Goal: Transaction & Acquisition: Purchase product/service

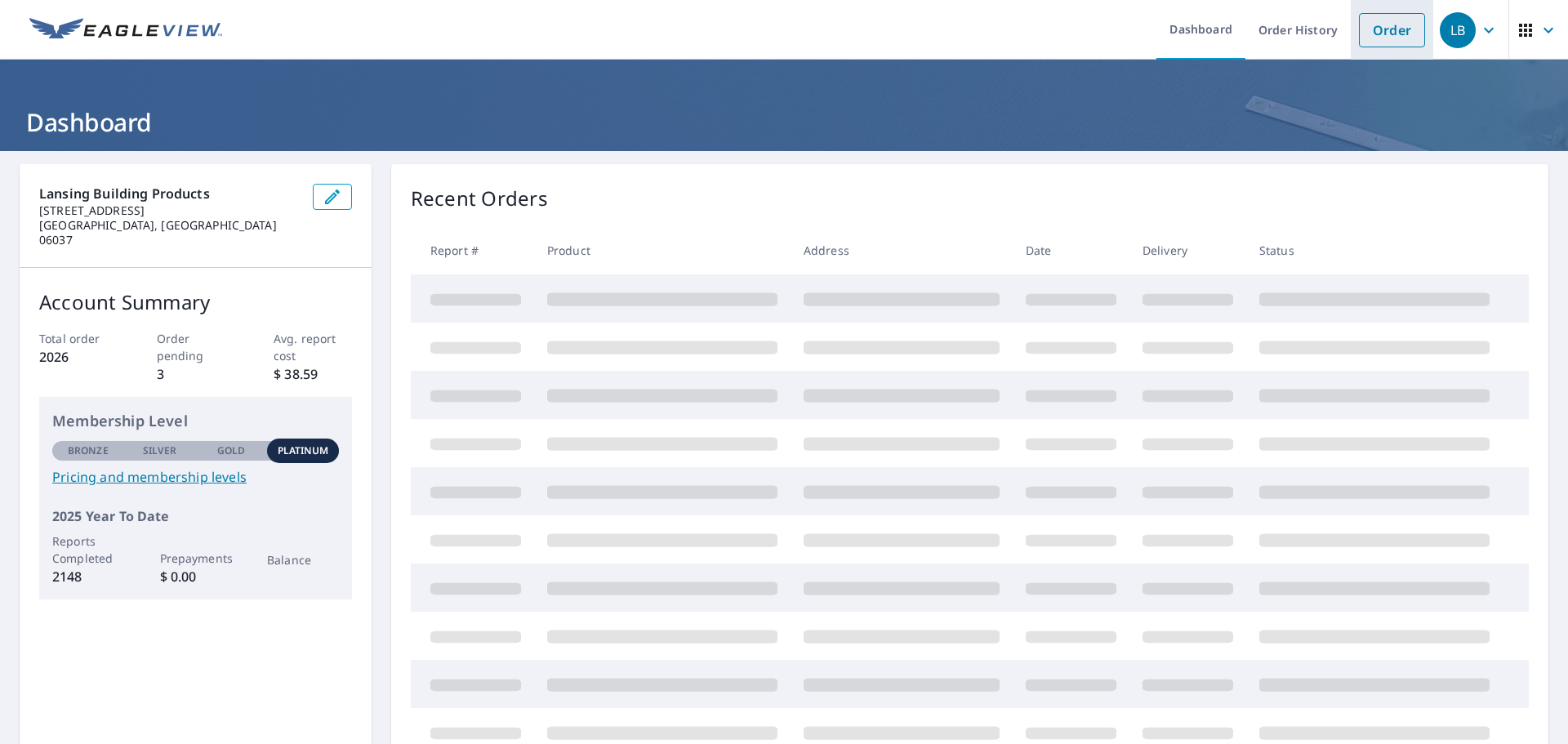
click at [1398, 37] on link "Order" at bounding box center [1392, 30] width 66 height 34
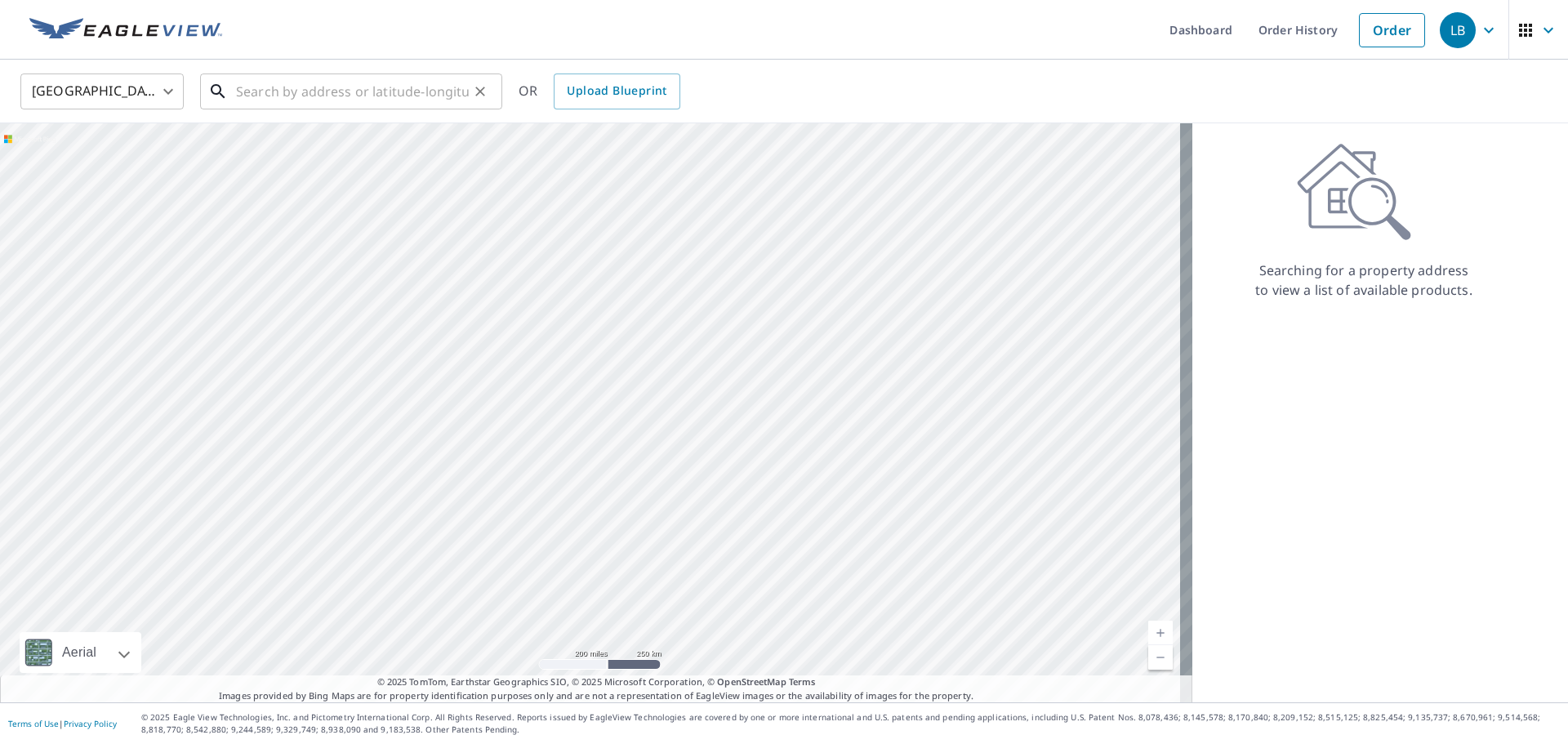
click at [402, 93] on input "text" at bounding box center [352, 91] width 233 height 46
paste input "[STREET_ADDRESS][PERSON_NAME]"
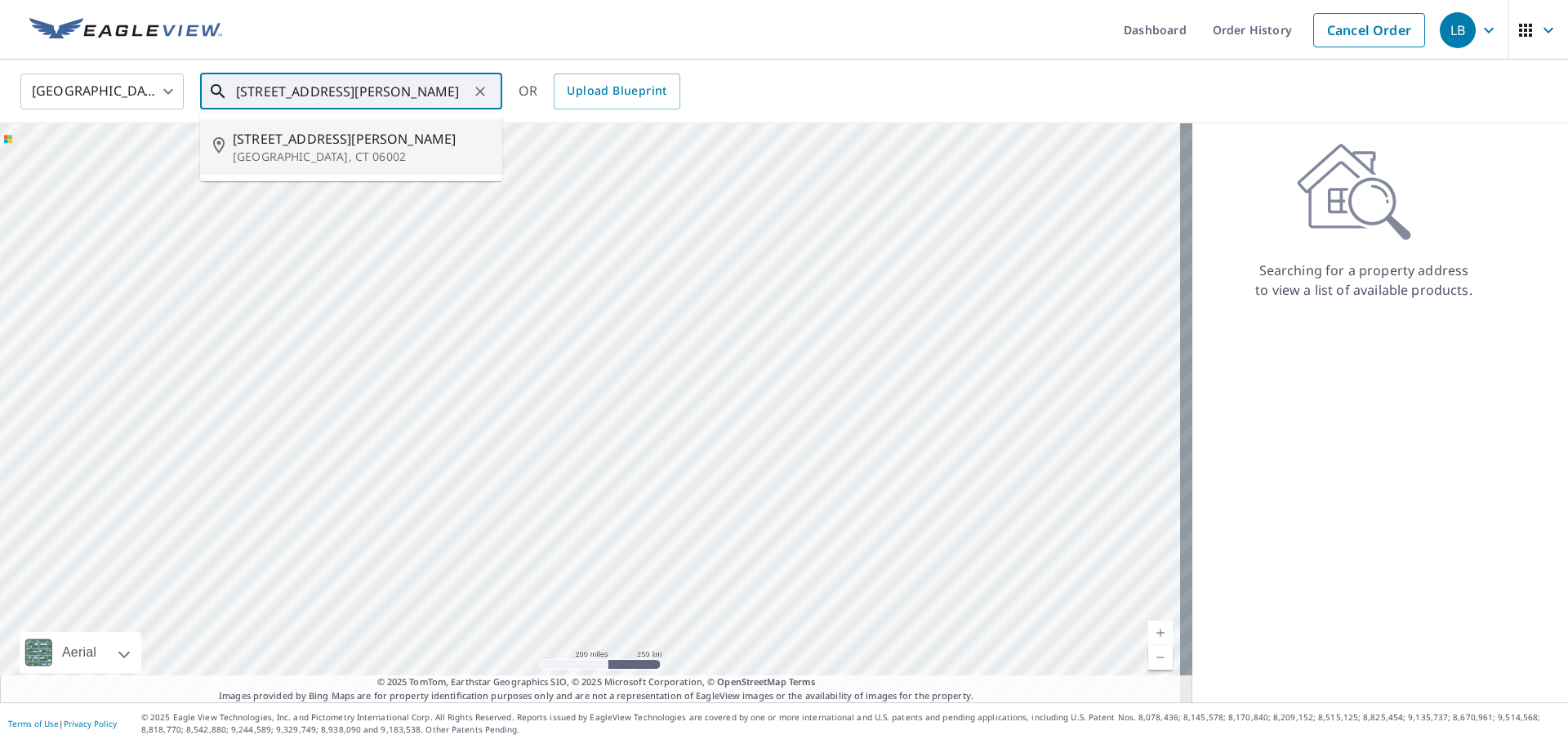
click at [353, 155] on p "[GEOGRAPHIC_DATA], CT 06002" at bounding box center [360, 156] width 257 height 16
type input "[STREET_ADDRESS][PERSON_NAME]"
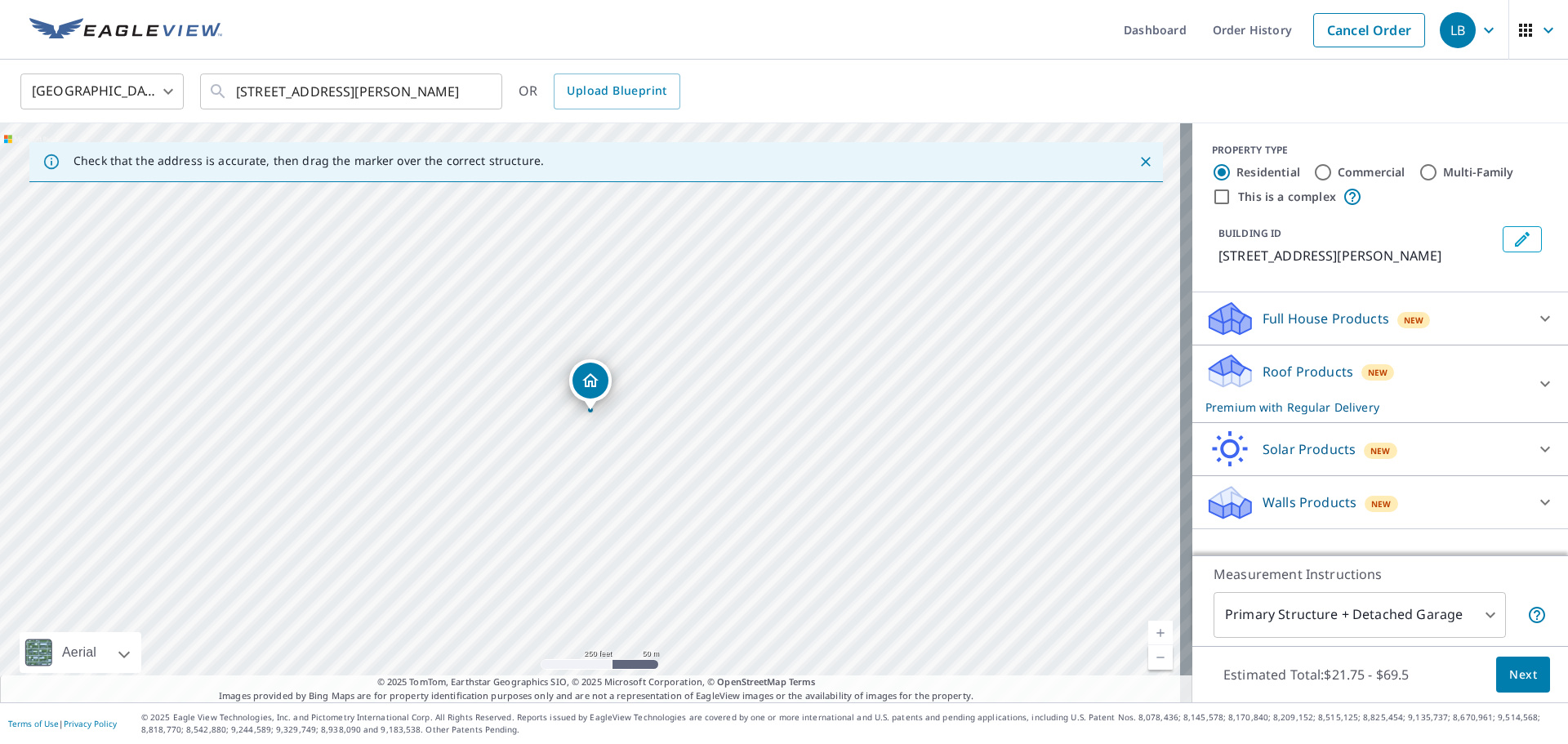
click at [1321, 321] on p "Full House Products" at bounding box center [1325, 318] width 127 height 20
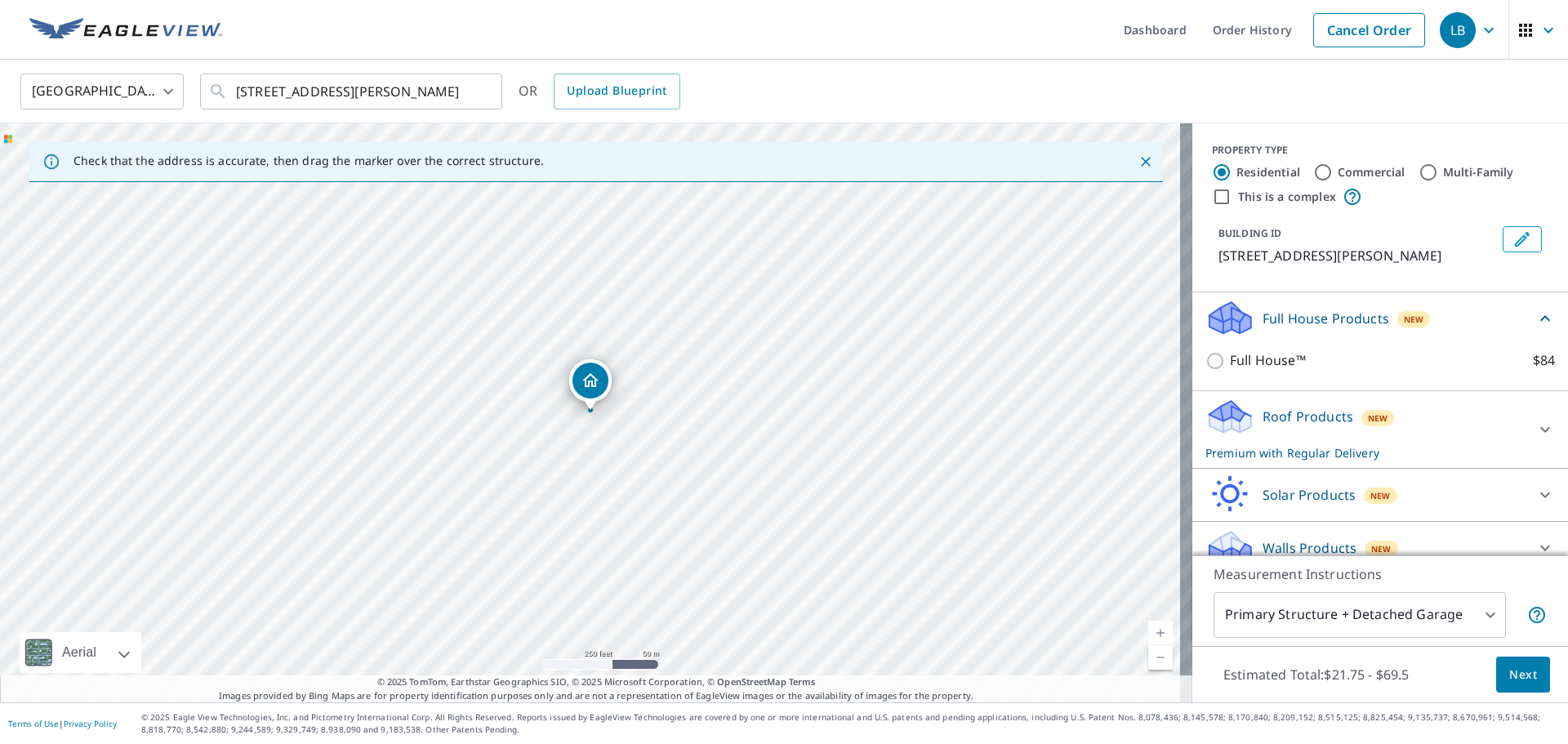
click at [1244, 423] on div "Roof Products New Premium with Regular Delivery" at bounding box center [1365, 430] width 320 height 64
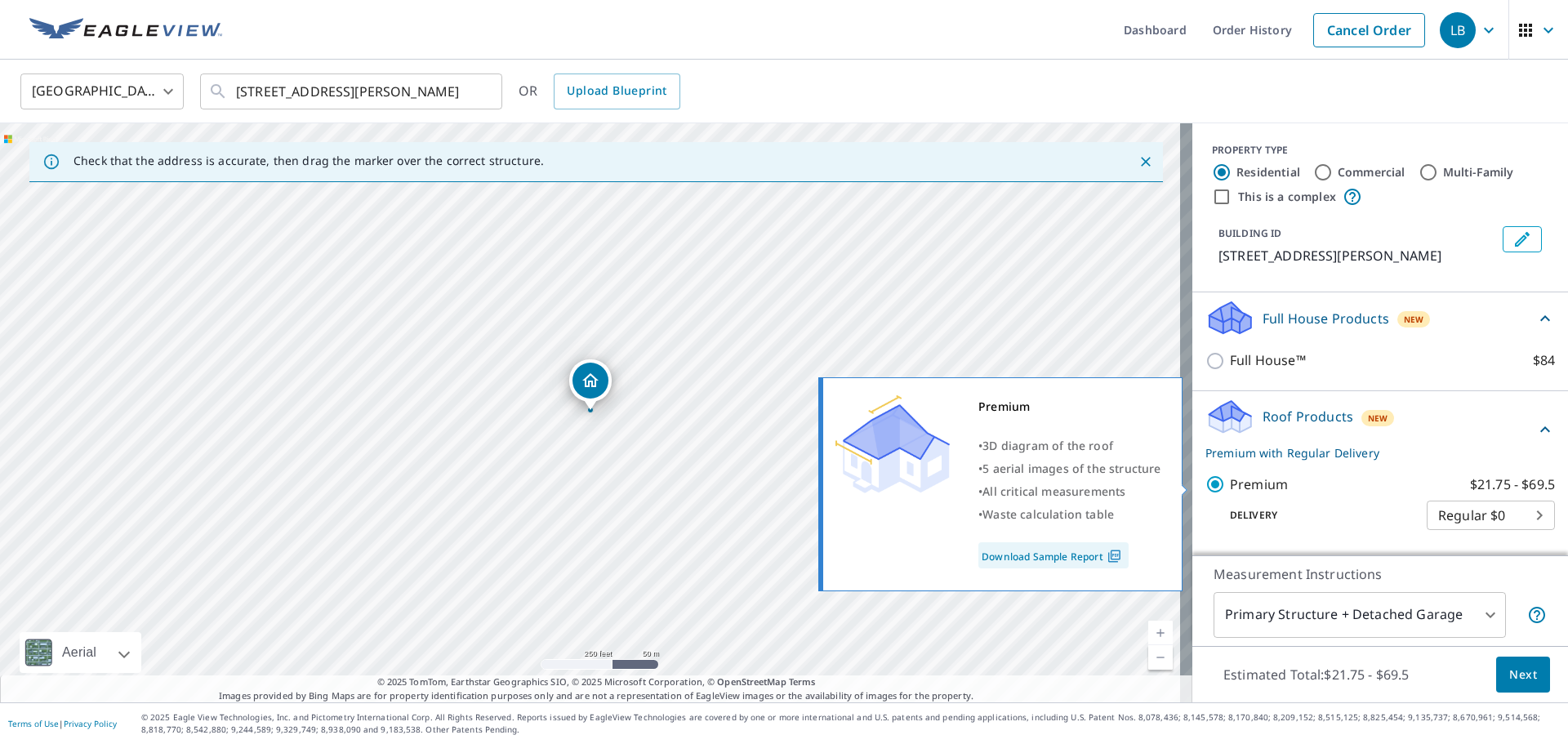
click at [1209, 487] on input "Premium $21.75 - $69.5" at bounding box center [1217, 484] width 25 height 20
checkbox input "false"
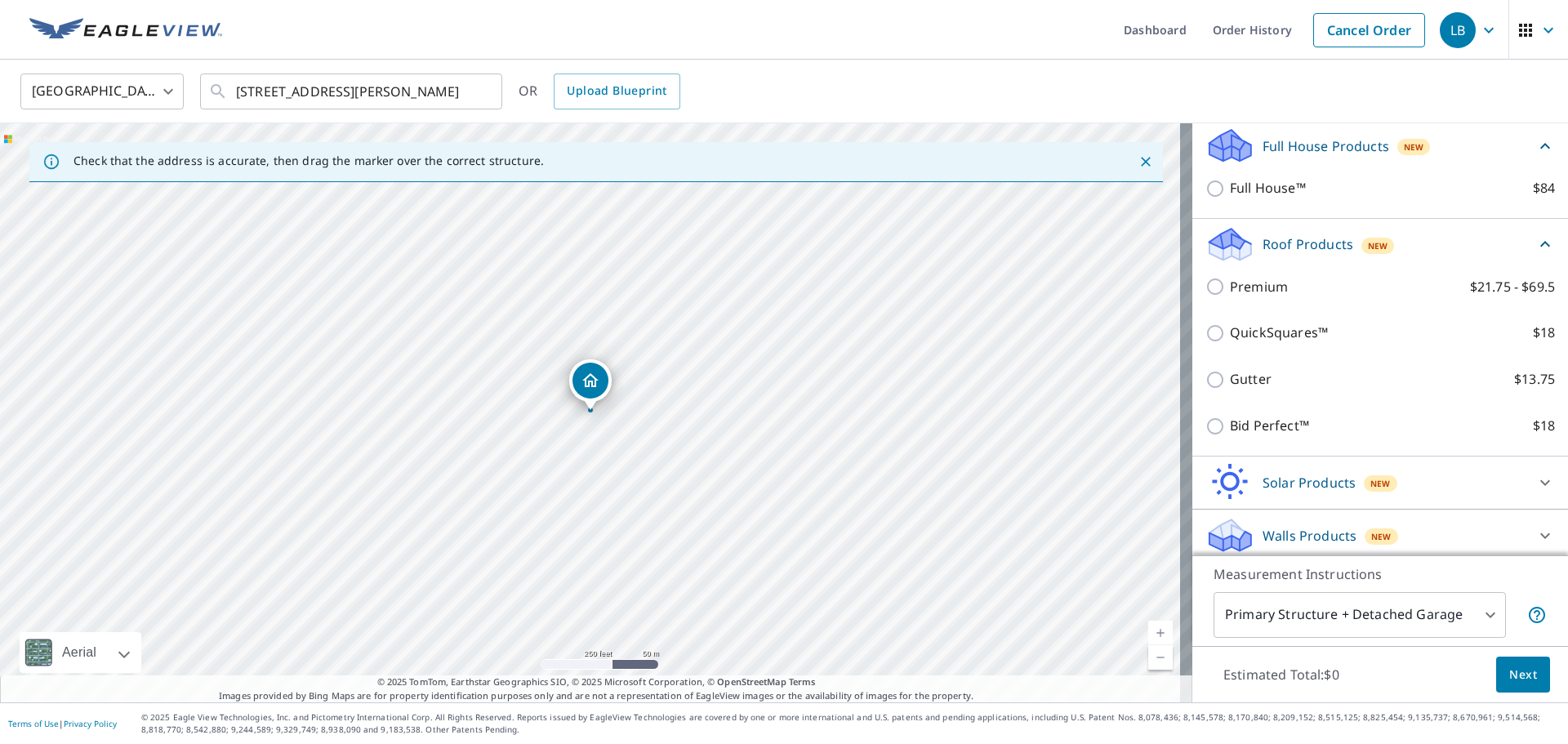
scroll to position [180, 0]
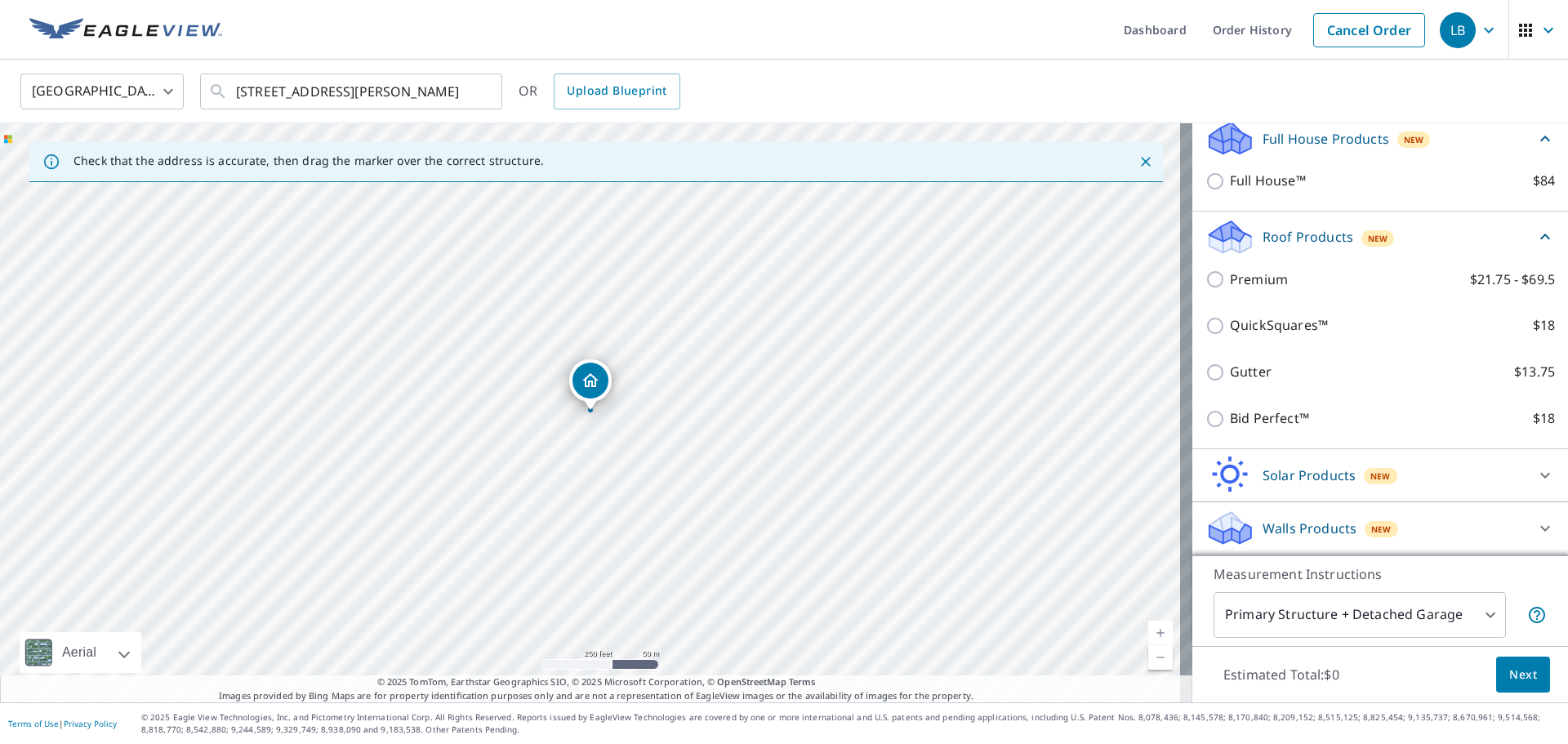
click at [1262, 521] on p "Walls Products" at bounding box center [1309, 528] width 94 height 20
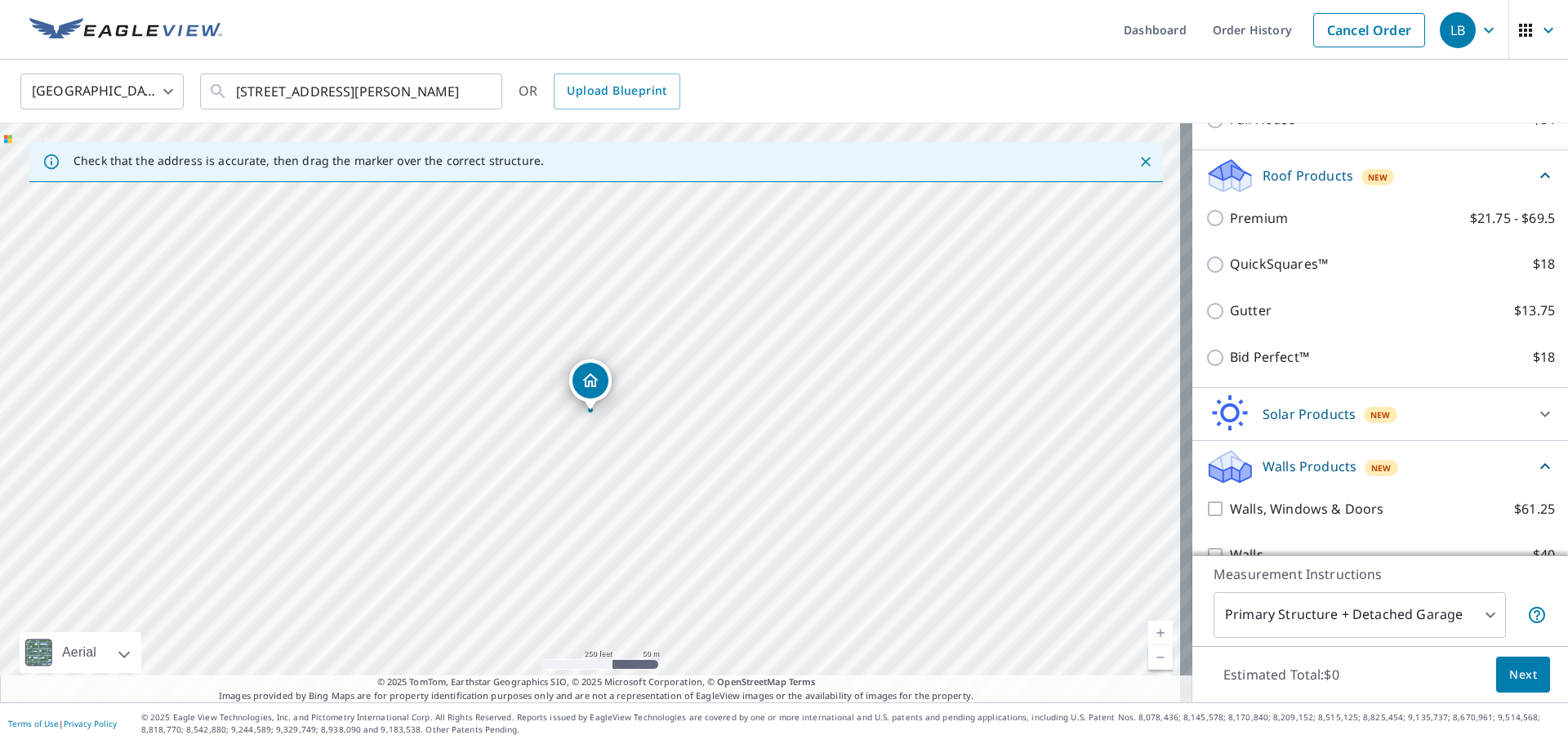
scroll to position [271, 0]
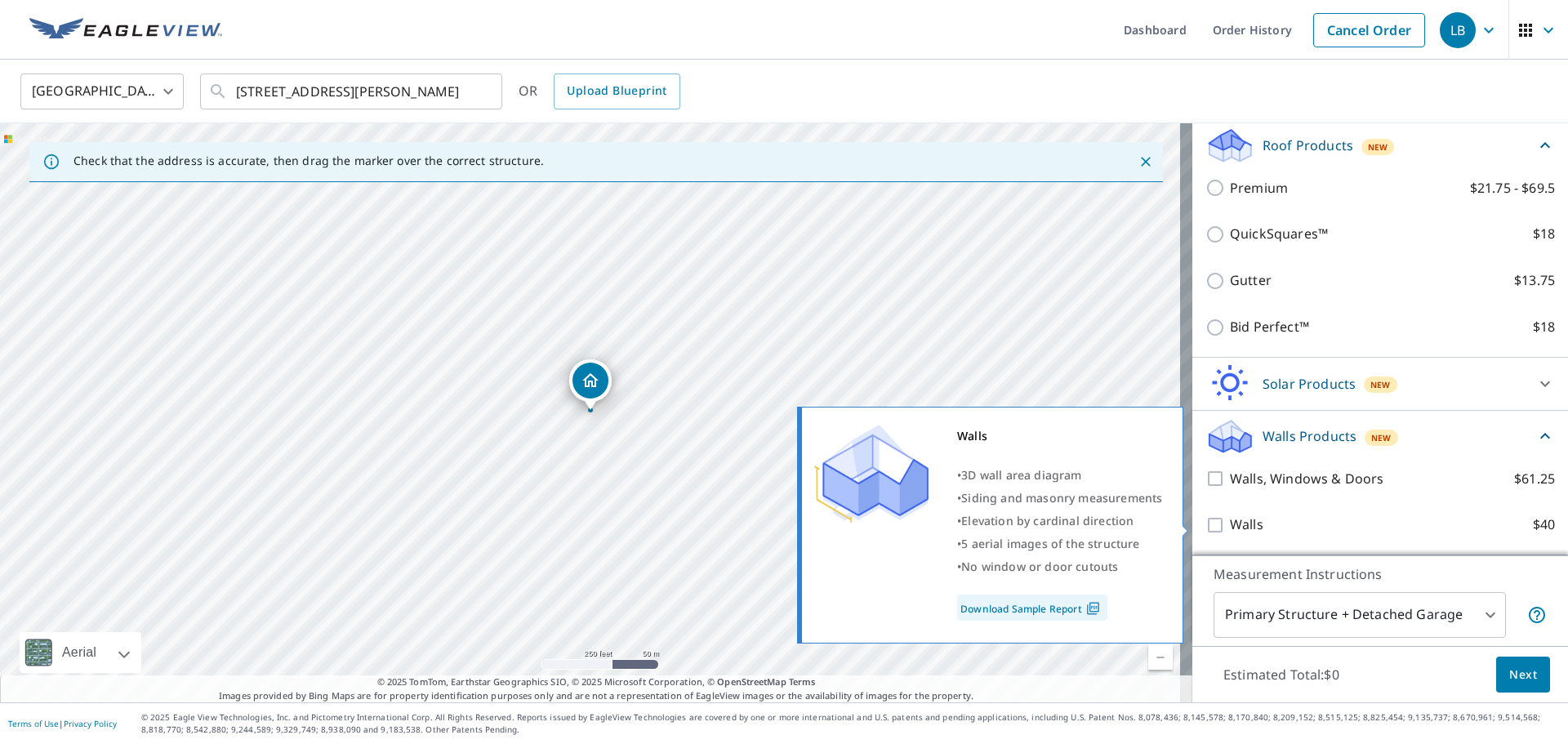
click at [1208, 528] on input "Walls $40" at bounding box center [1217, 525] width 25 height 20
checkbox input "true"
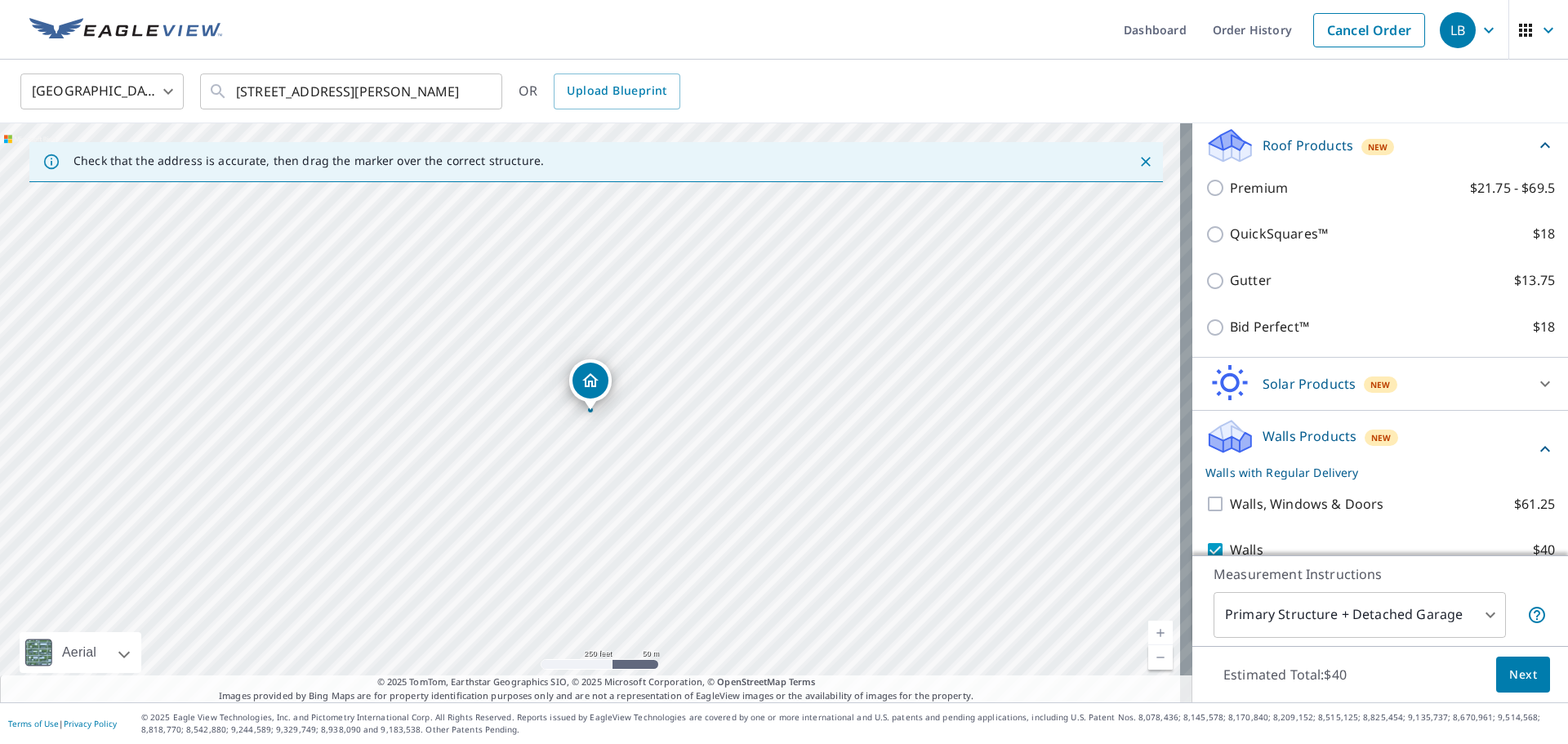
click at [1523, 668] on span "Next" at bounding box center [1523, 675] width 28 height 20
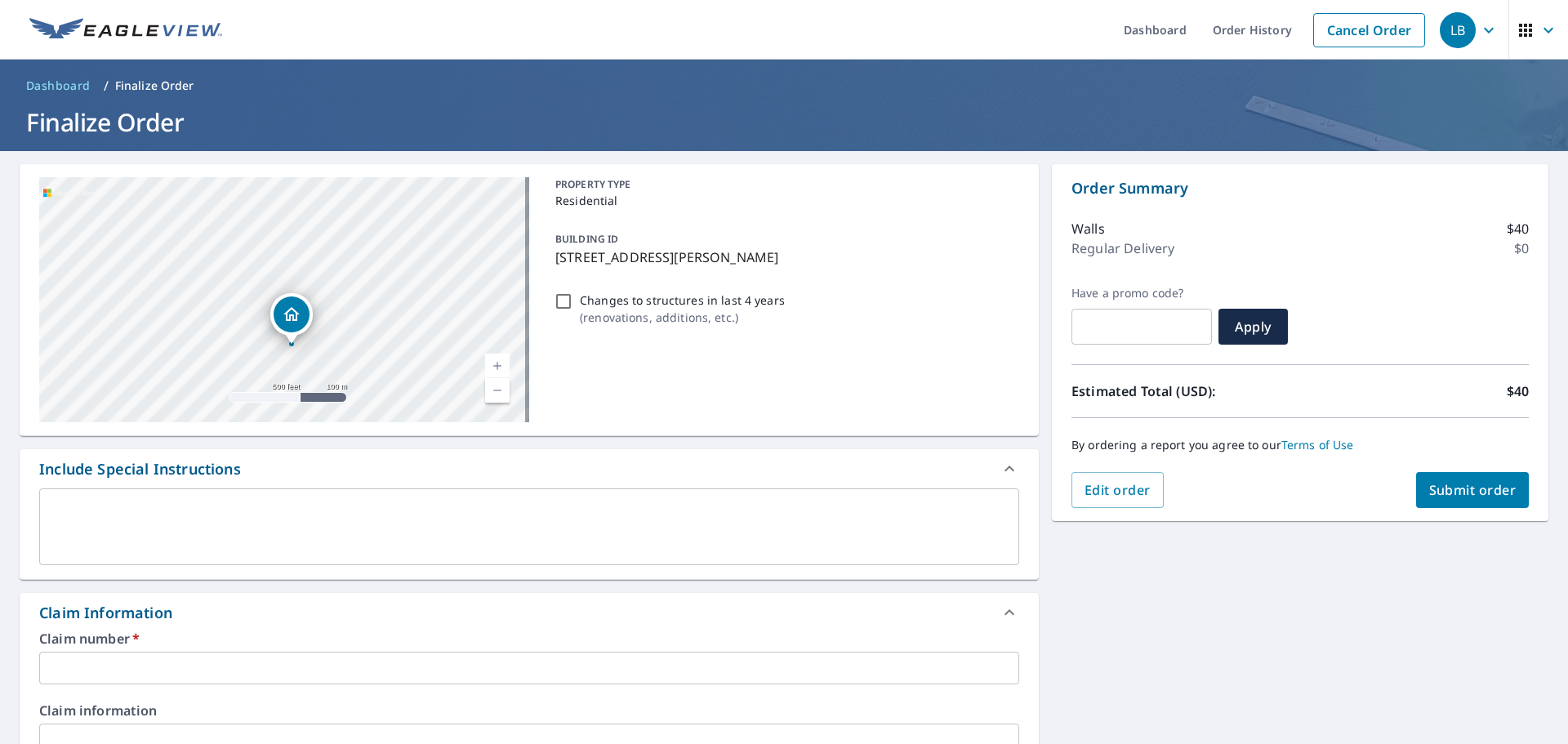
click at [117, 672] on input "text" at bounding box center [529, 668] width 980 height 32
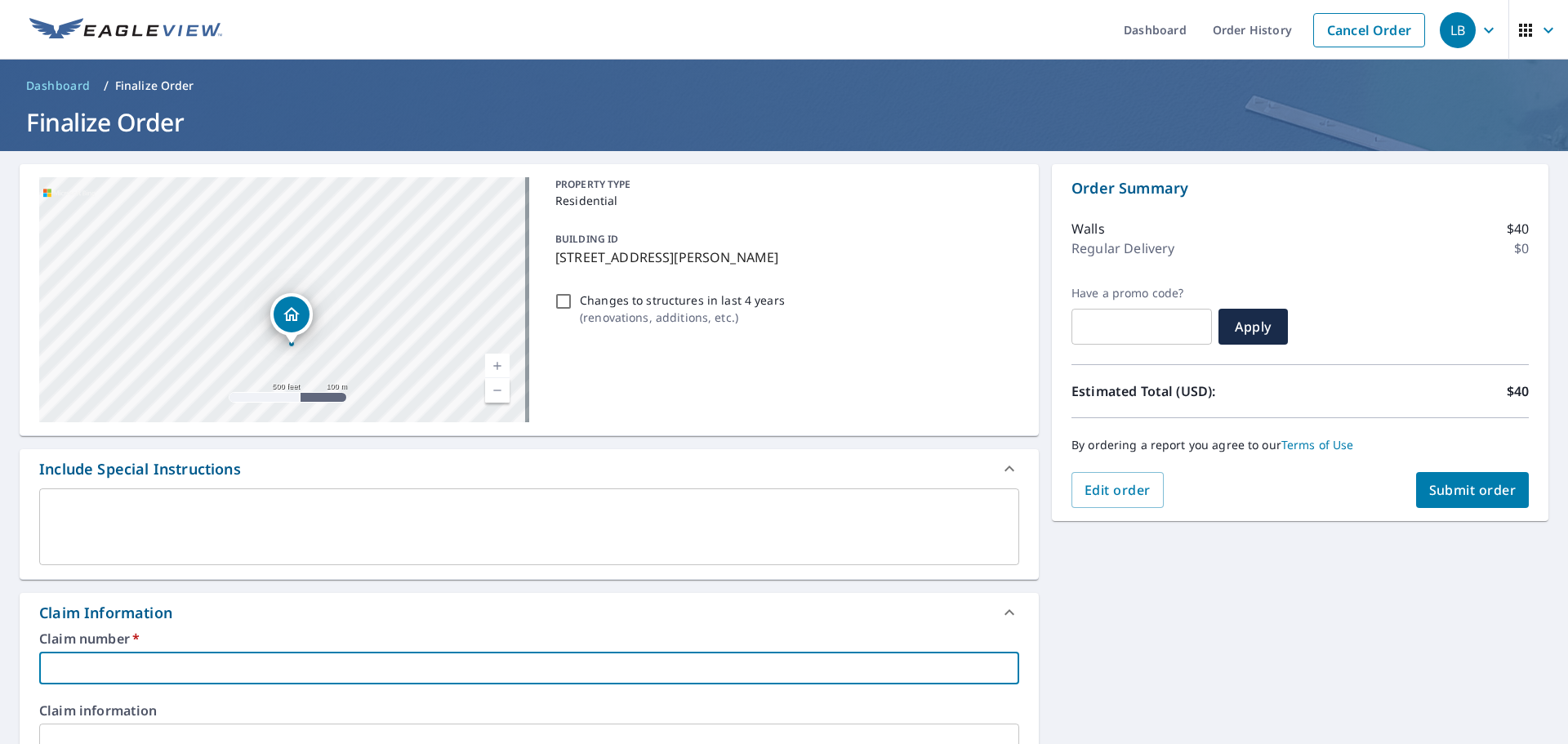
type input "3000746 [PERSON_NAME]"
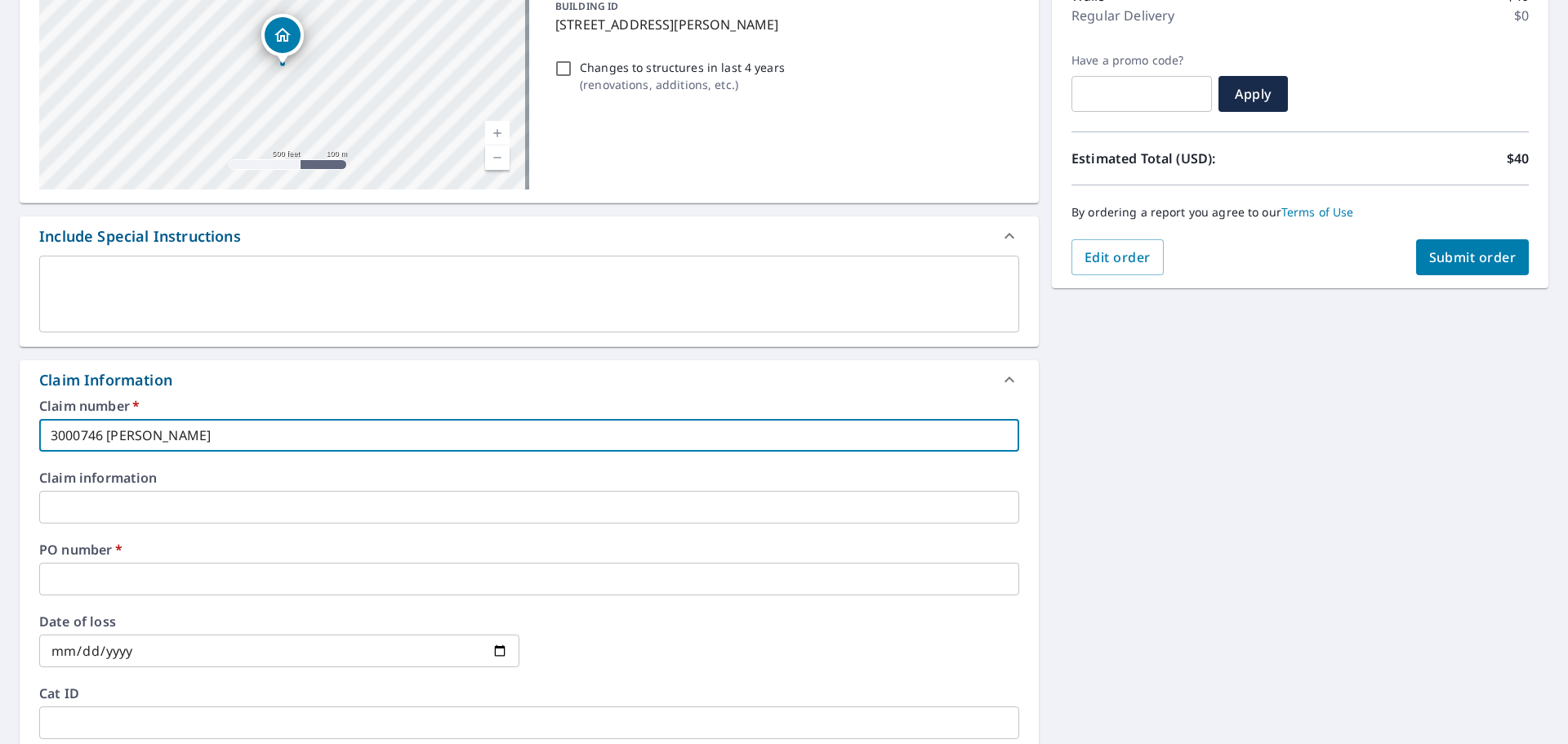
scroll to position [326, 0]
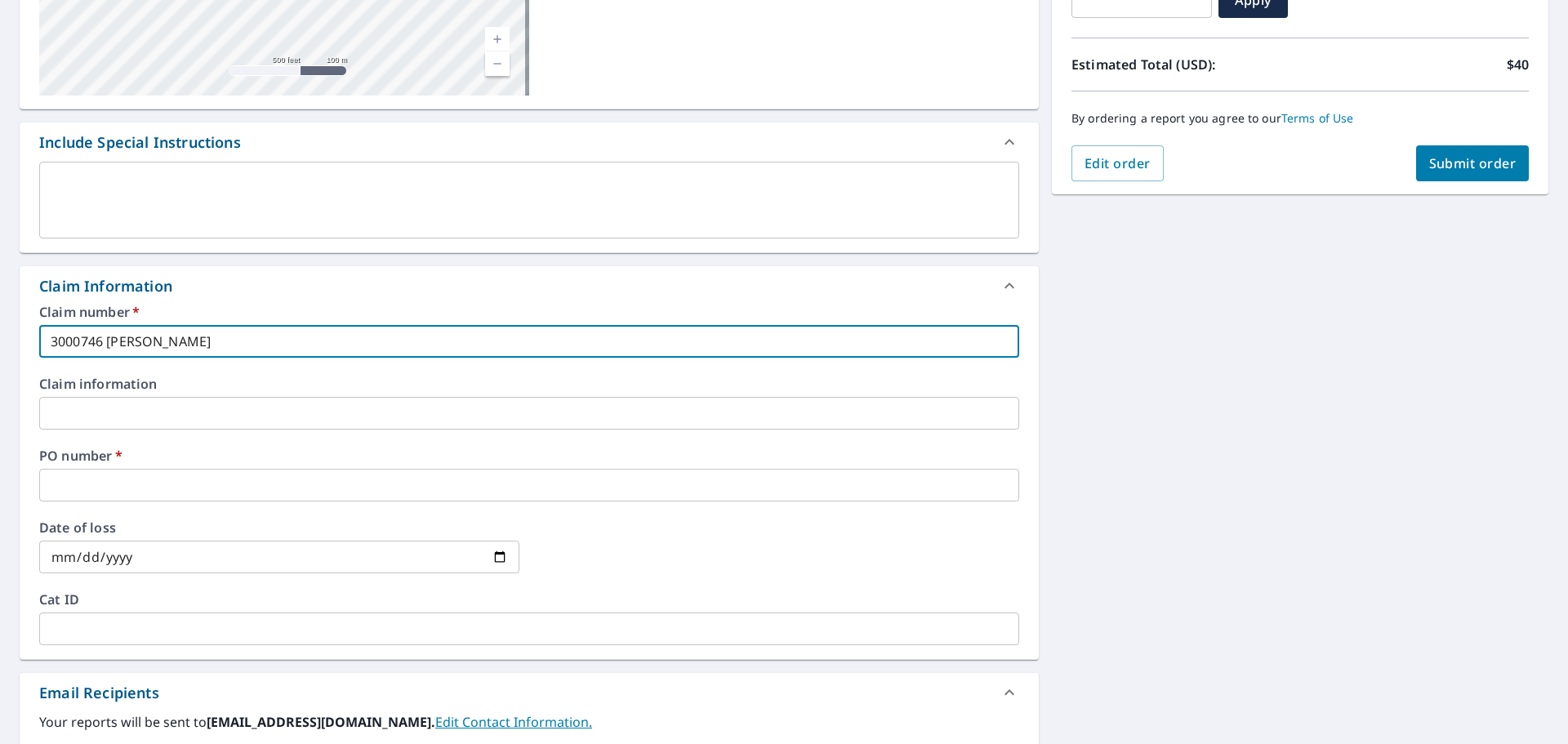
click at [107, 480] on input "text" at bounding box center [529, 485] width 980 height 32
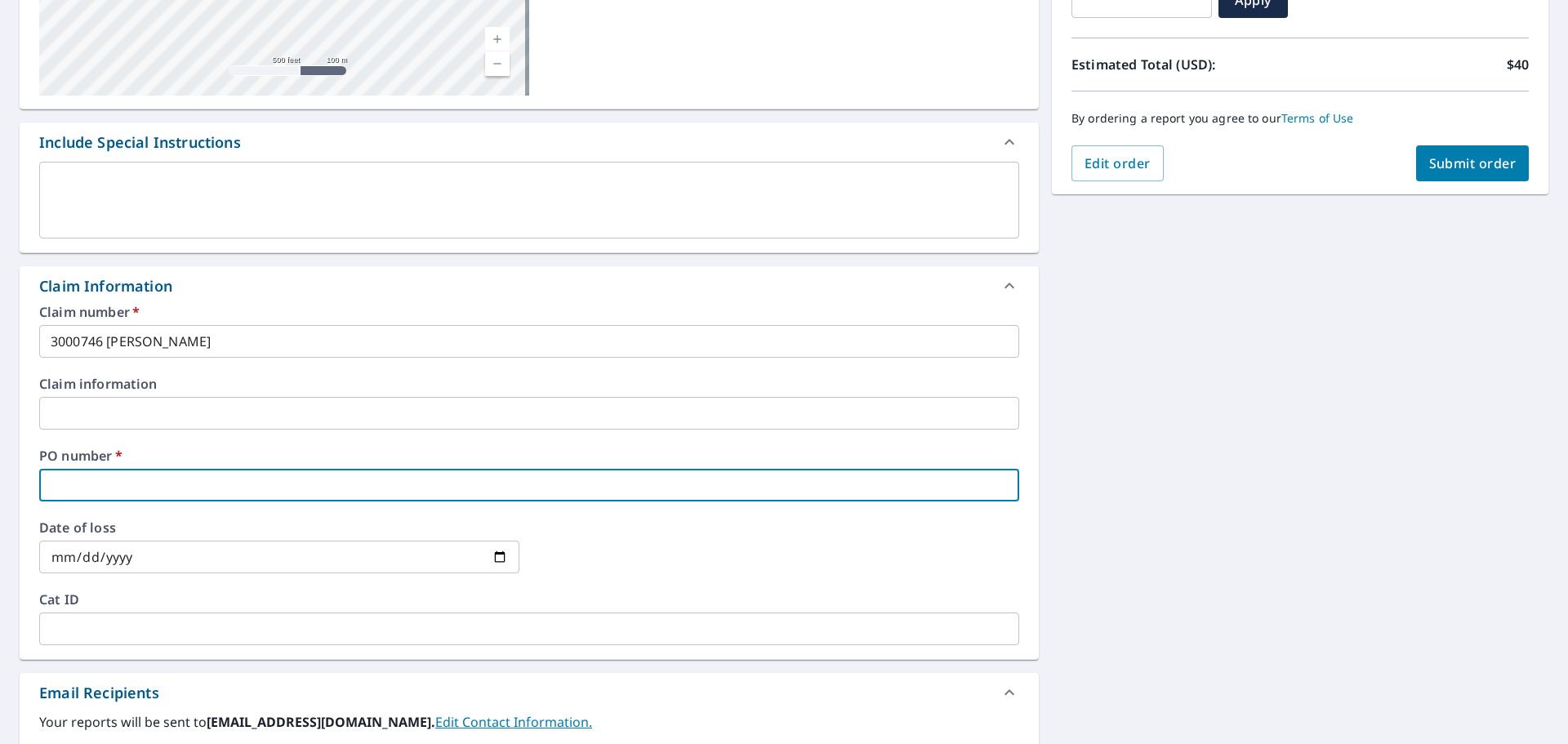
type input "[PERSON_NAME]"
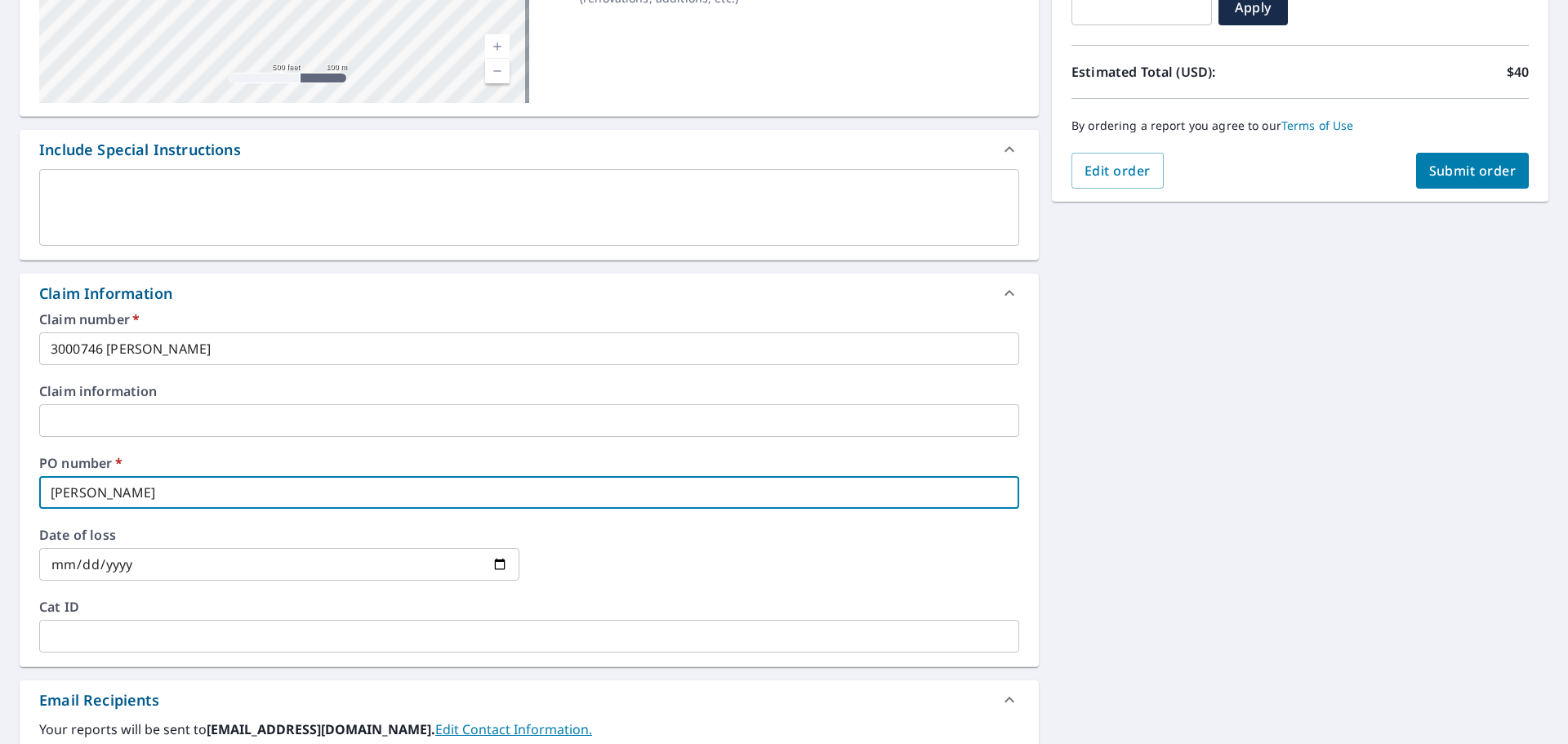
scroll to position [490, 0]
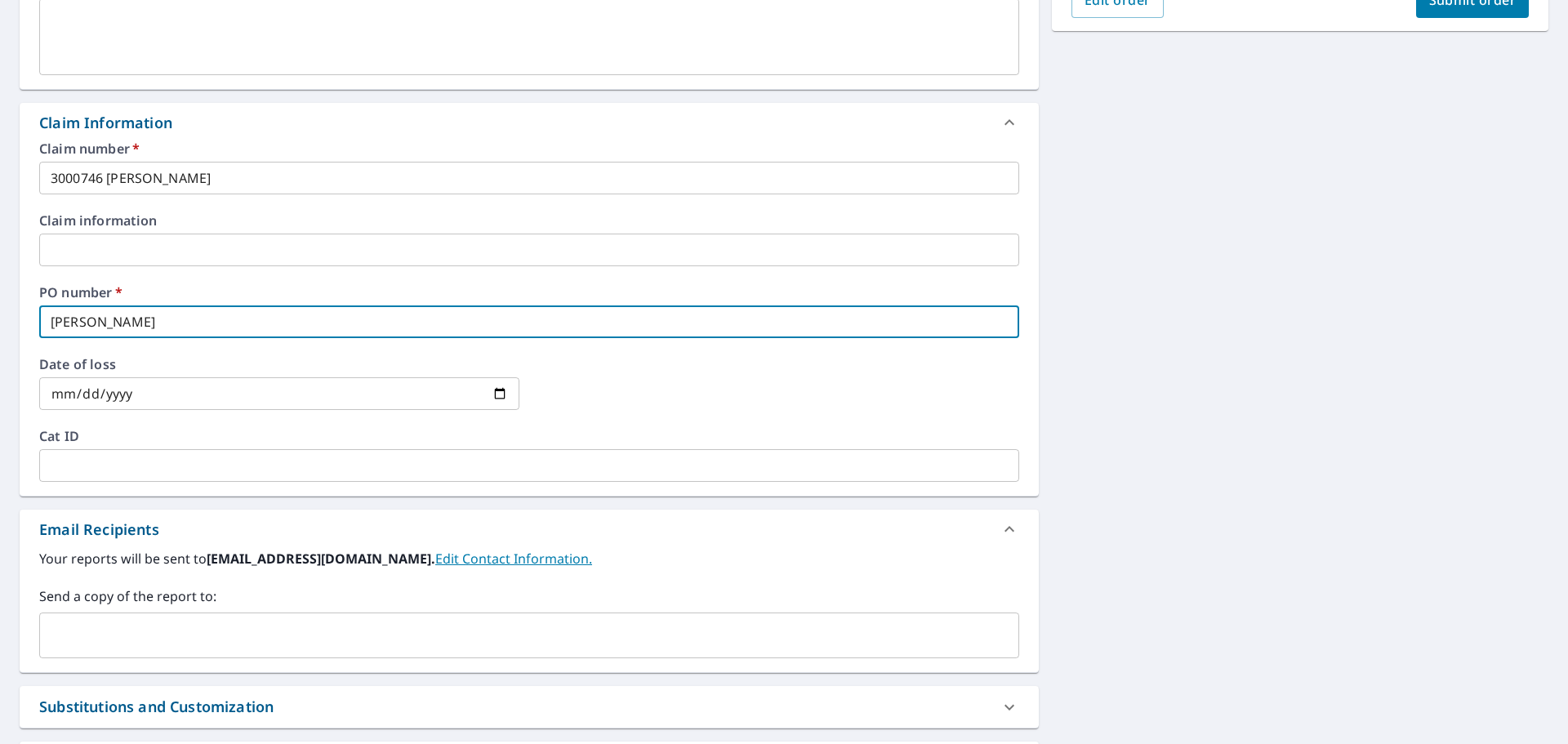
click at [111, 628] on input "text" at bounding box center [517, 635] width 941 height 31
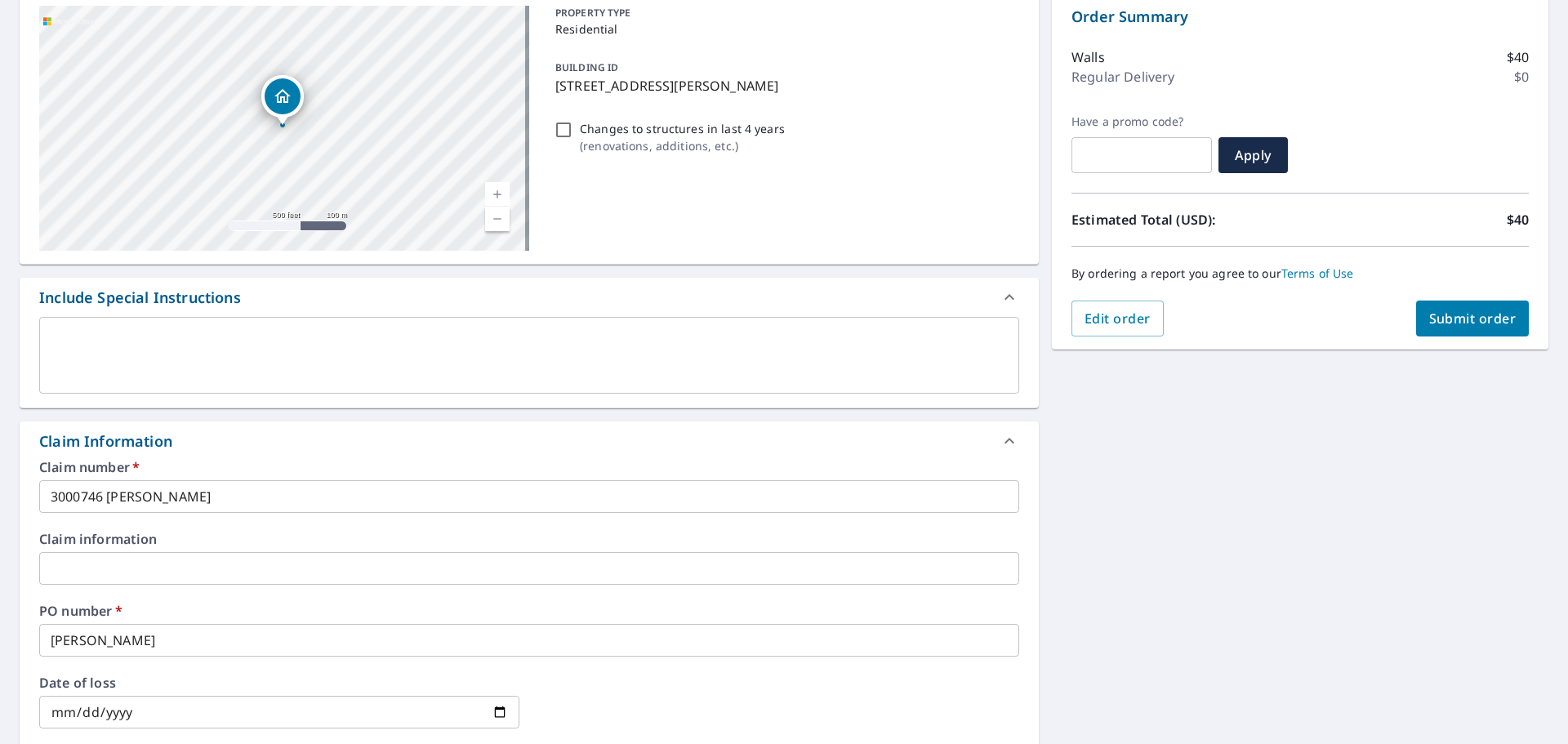
scroll to position [0, 0]
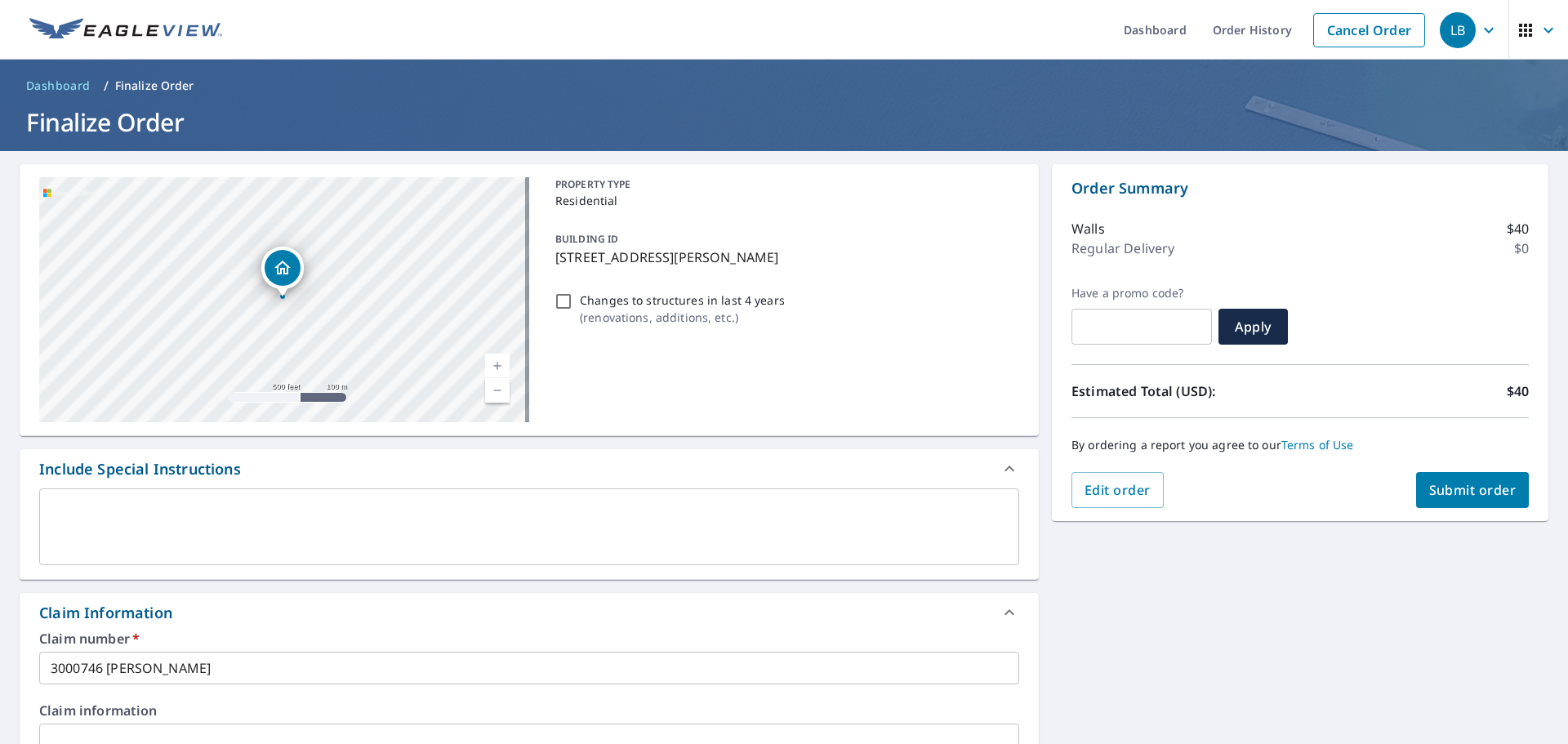
type input "[PERSON_NAME][EMAIL_ADDRESS][PERSON_NAME][DOMAIN_NAME]"
click at [1450, 577] on div "[STREET_ADDRESS][PERSON_NAME] Aerial Road A standard road map Aerial A detailed…" at bounding box center [784, 750] width 1568 height 1198
click at [1457, 491] on span "Submit order" at bounding box center [1473, 489] width 88 height 18
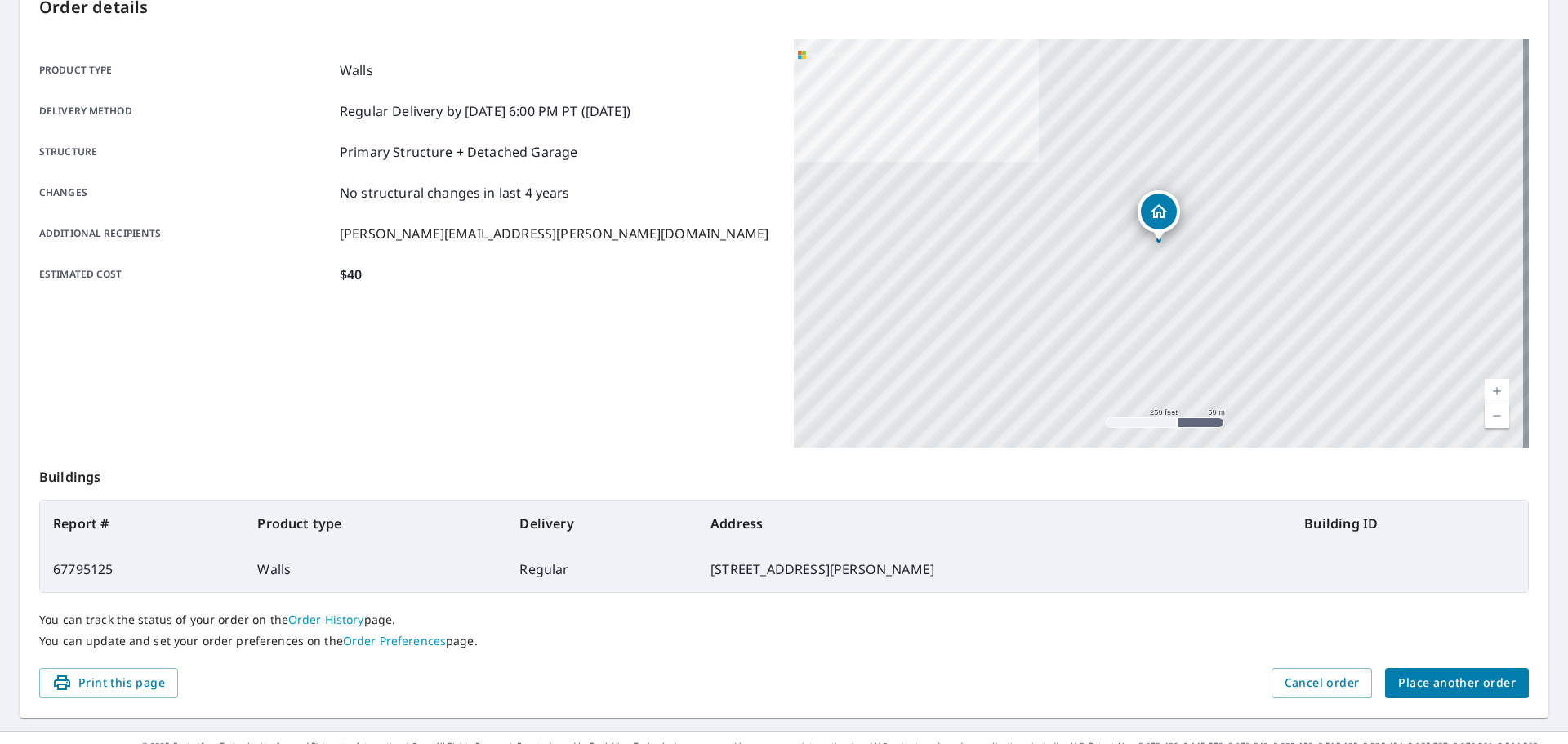
scroll to position [217, 0]
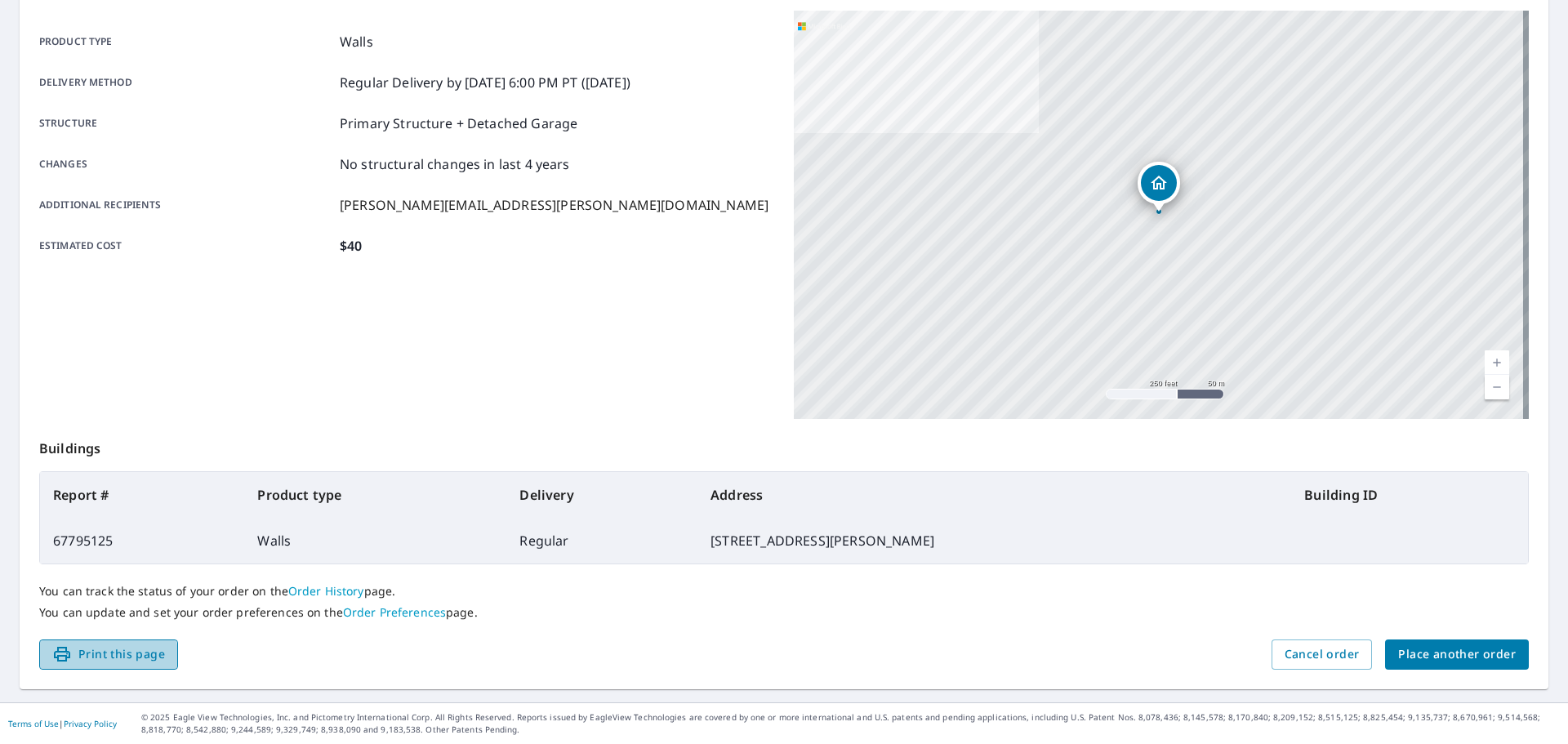
click at [95, 656] on span "Print this page" at bounding box center [108, 655] width 112 height 20
